Goal: Find specific page/section: Find specific page/section

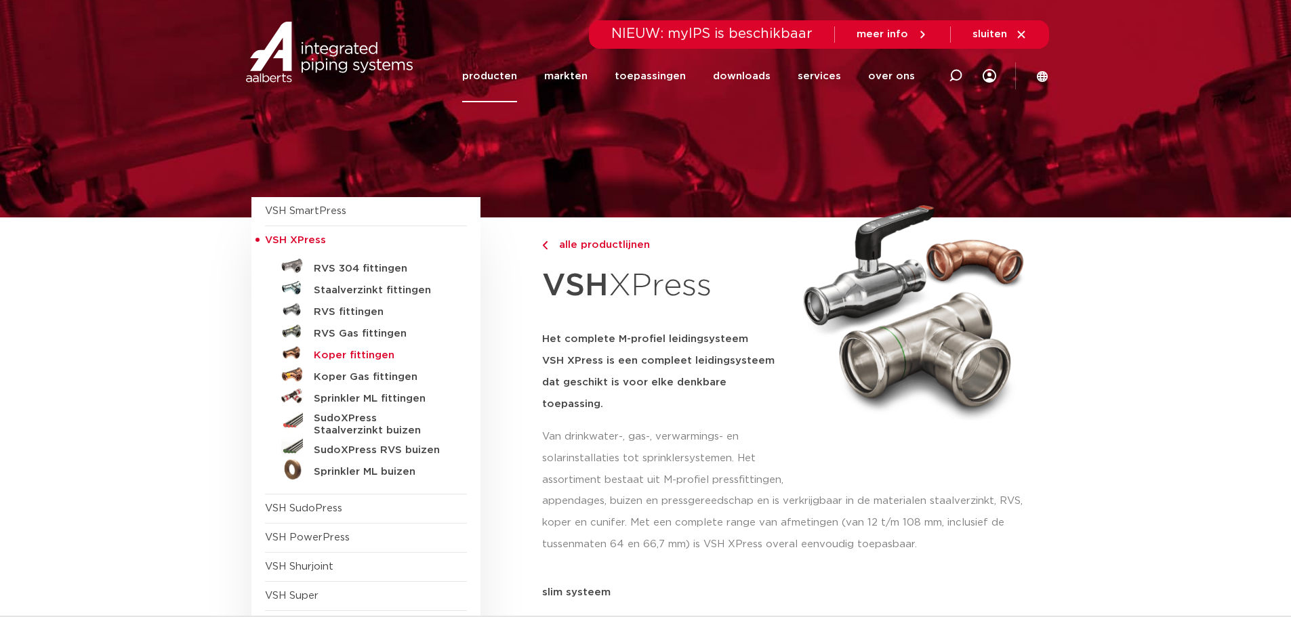
click at [380, 357] on h5 "Koper fittingen" at bounding box center [381, 356] width 134 height 12
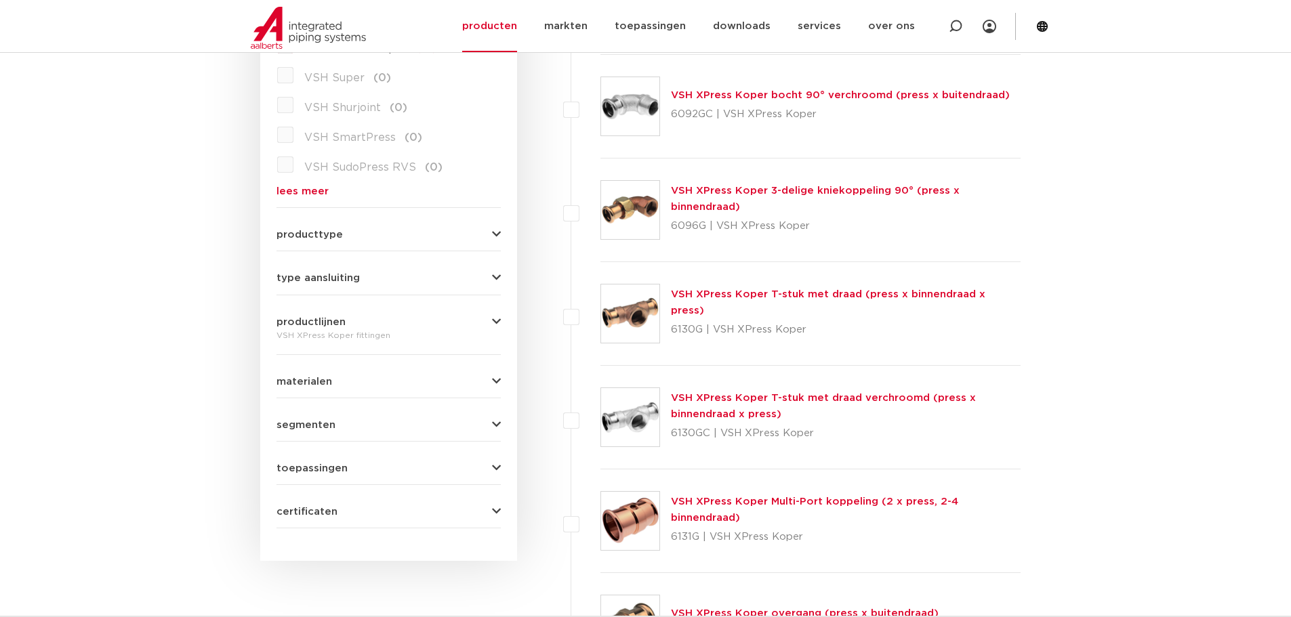
scroll to position [678, 0]
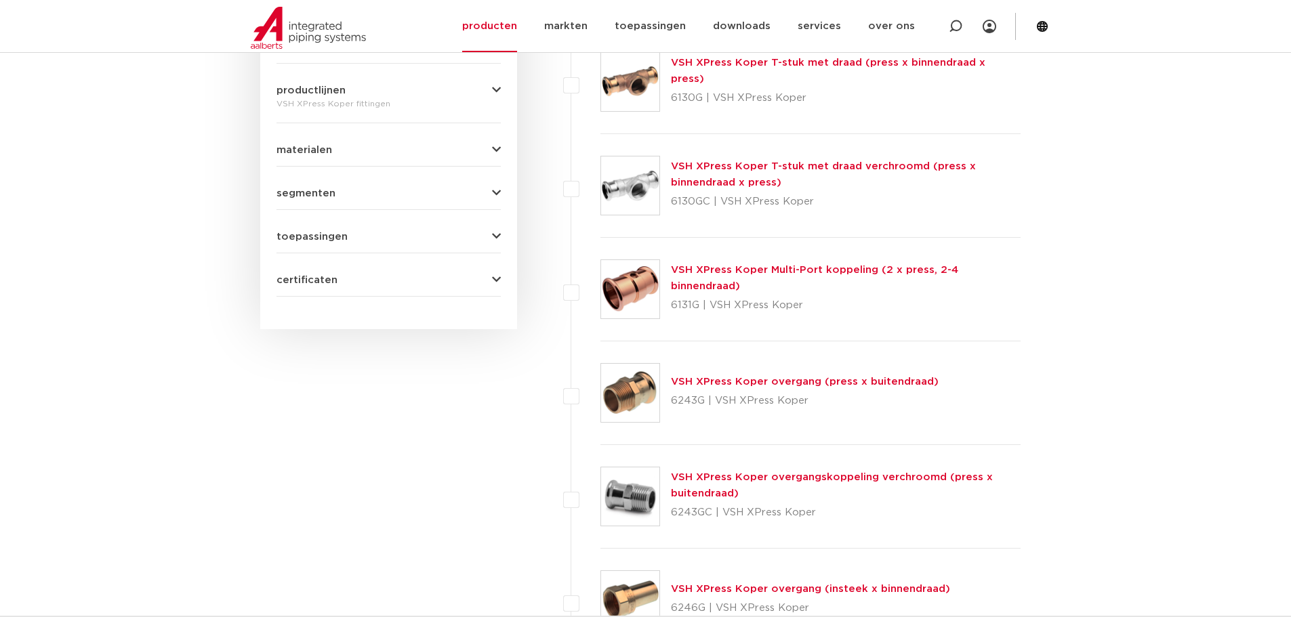
click at [774, 380] on link "VSH XPress Koper overgang (press x buitendraad)" at bounding box center [805, 382] width 268 height 10
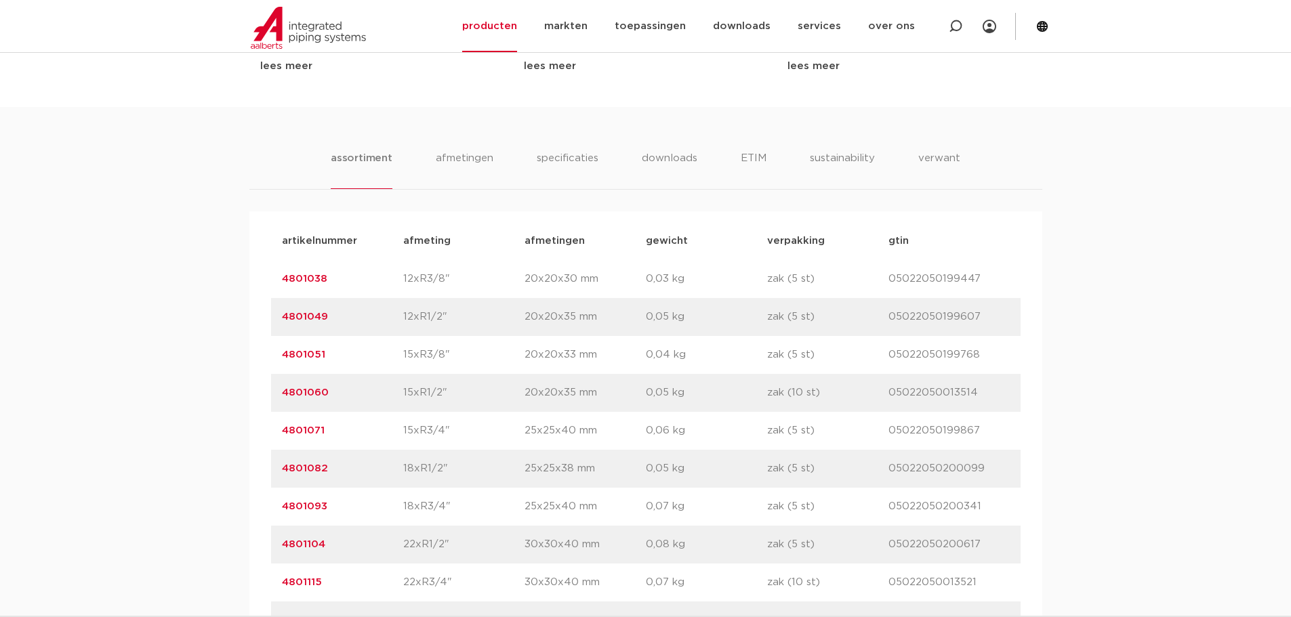
scroll to position [813, 0]
